Goal: Complete application form: Complete application form

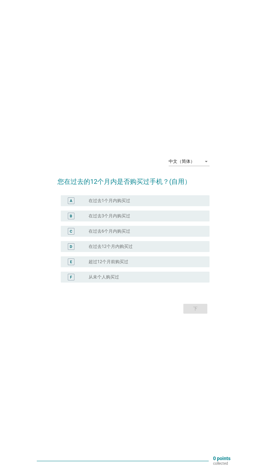
click at [205, 166] on div "中文（简体） arrow_drop_down" at bounding box center [189, 161] width 41 height 9
click at [199, 207] on div "Bahasa Melayu" at bounding box center [189, 206] width 32 height 7
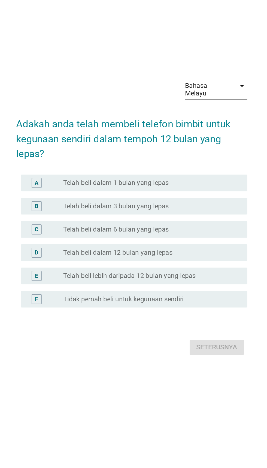
click at [71, 262] on div "D" at bounding box center [71, 259] width 2 height 6
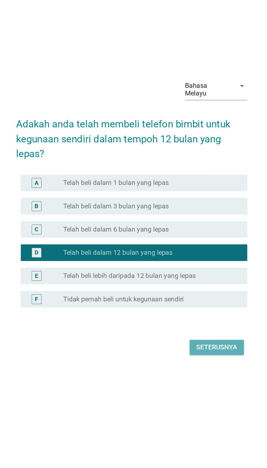
click at [192, 324] on div "Seterusnya" at bounding box center [189, 321] width 27 height 7
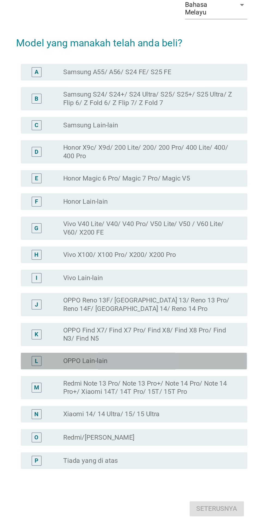
click at [78, 334] on div "L" at bounding box center [76, 330] width 23 height 7
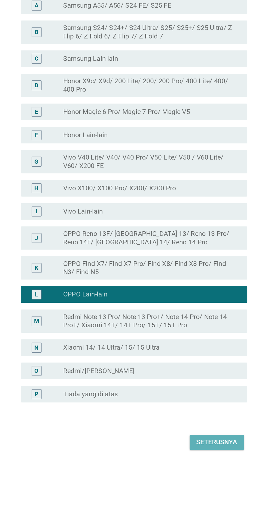
click at [195, 431] on div "Seterusnya" at bounding box center [189, 428] width 27 height 7
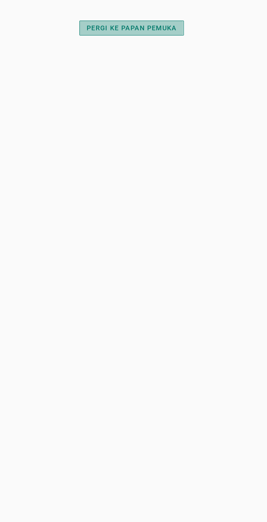
click at [158, 152] on button "PERGI KE PAPAN PEMUKA" at bounding box center [133, 156] width 68 height 10
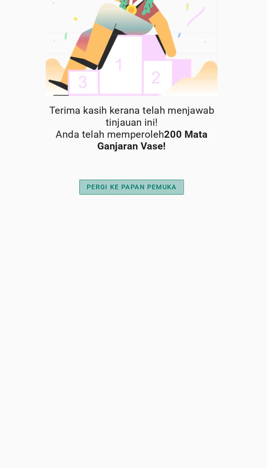
click at [159, 151] on button "PERGI KE PAPAN PEMUKA" at bounding box center [133, 156] width 68 height 10
